Goal: Task Accomplishment & Management: Manage account settings

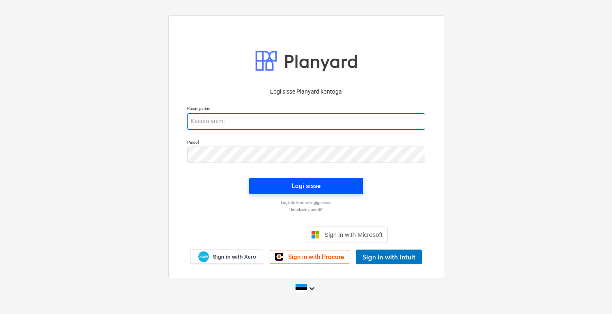
type input "[PERSON_NAME][EMAIL_ADDRESS][DOMAIN_NAME]"
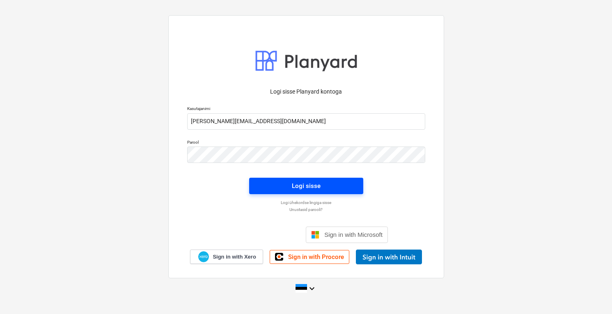
click at [301, 180] on div "Logi sisse" at bounding box center [306, 185] width 29 height 11
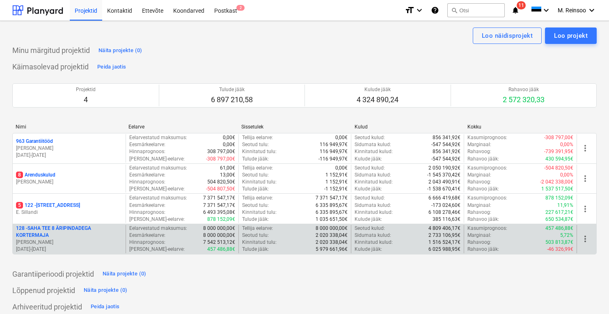
click at [73, 232] on p "128 - SAHA TEE 8 ÄRIPINDADEGA KORTERMAJA" at bounding box center [69, 232] width 106 height 14
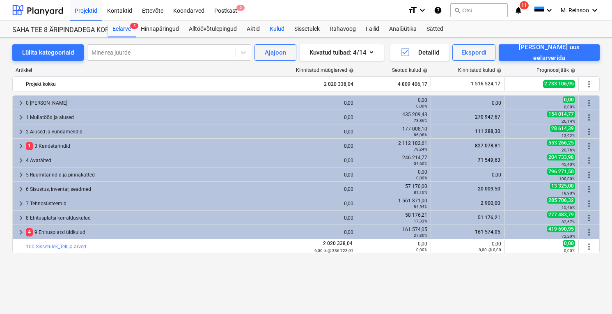
click at [276, 27] on div "Kulud" at bounding box center [277, 29] width 25 height 16
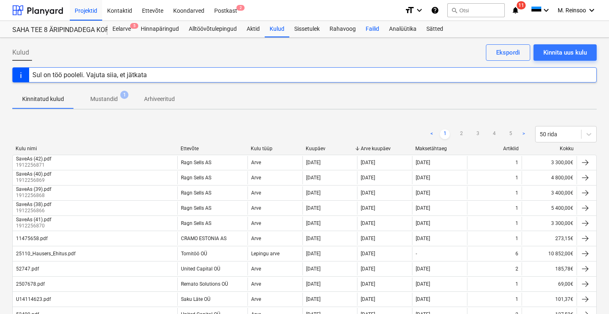
click at [372, 28] on div "Failid" at bounding box center [372, 29] width 23 height 16
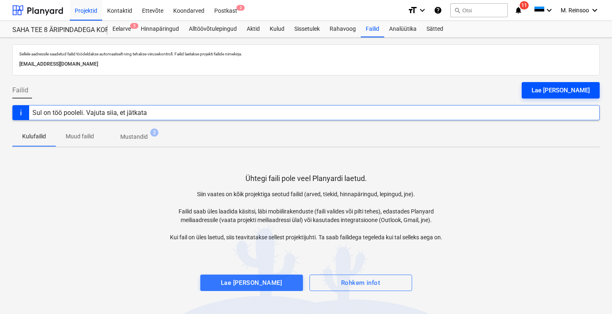
click at [573, 87] on div "Lae [PERSON_NAME]" at bounding box center [560, 90] width 58 height 11
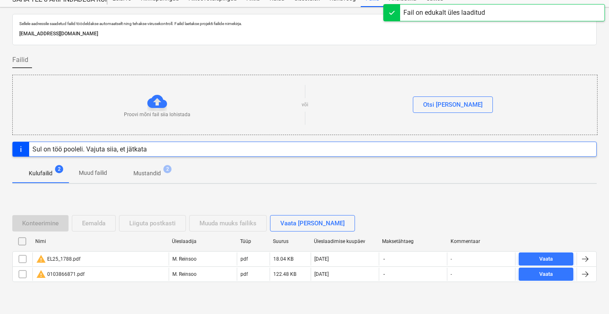
scroll to position [31, 0]
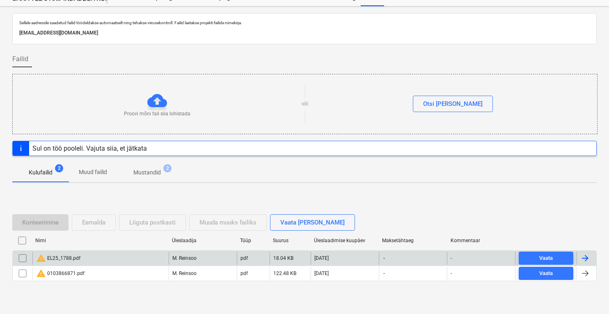
click at [584, 256] on div at bounding box center [585, 258] width 10 height 10
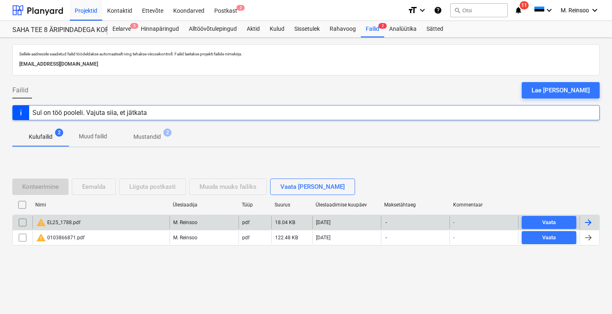
click at [24, 223] on input "checkbox" at bounding box center [22, 222] width 13 height 13
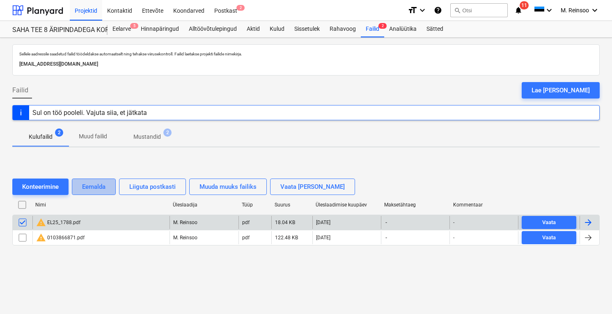
click at [111, 183] on button "Eemalda" at bounding box center [94, 186] width 44 height 16
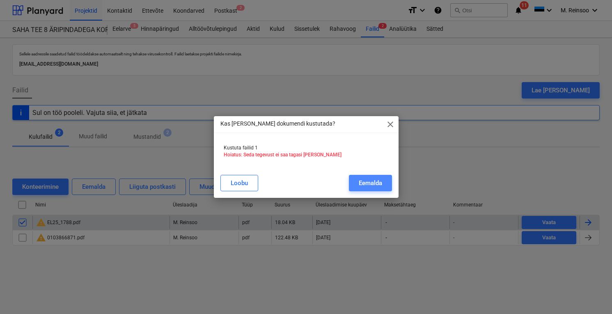
click at [360, 180] on div "Eemalda" at bounding box center [369, 183] width 23 height 11
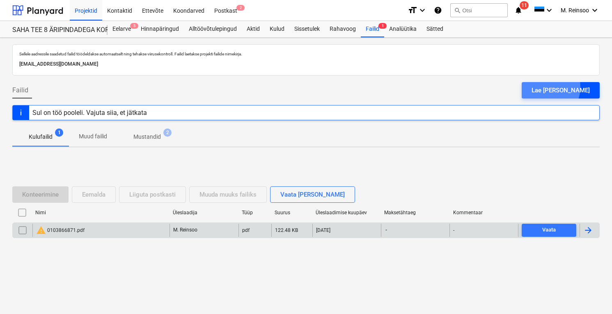
click at [564, 87] on div "Lae [PERSON_NAME]" at bounding box center [560, 90] width 58 height 11
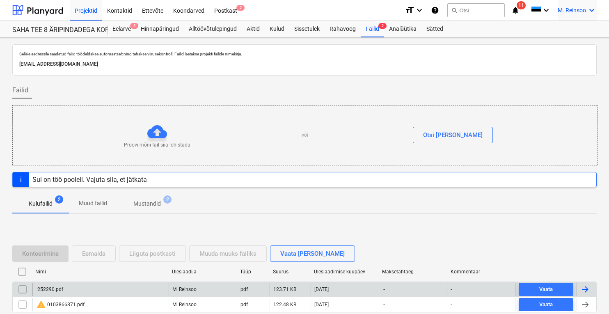
click at [593, 9] on icon "keyboard_arrow_down" at bounding box center [592, 10] width 10 height 10
click at [571, 44] on div "Logi välja" at bounding box center [571, 45] width 49 height 13
